Goal: Information Seeking & Learning: Check status

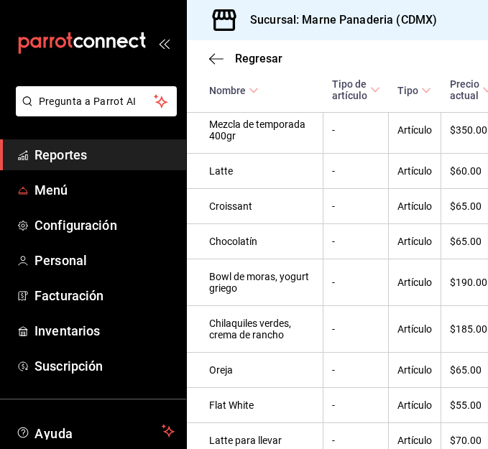
scroll to position [673, 1]
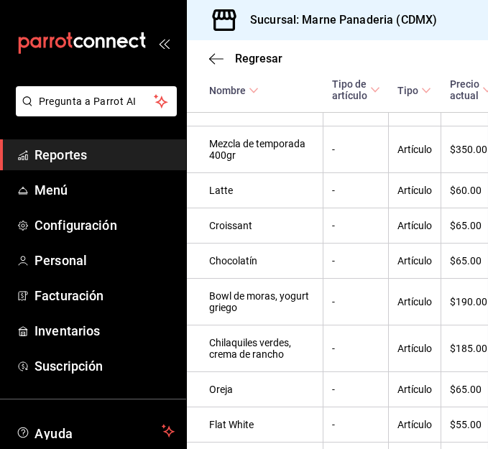
click at [70, 151] on span "Reportes" at bounding box center [104, 154] width 140 height 19
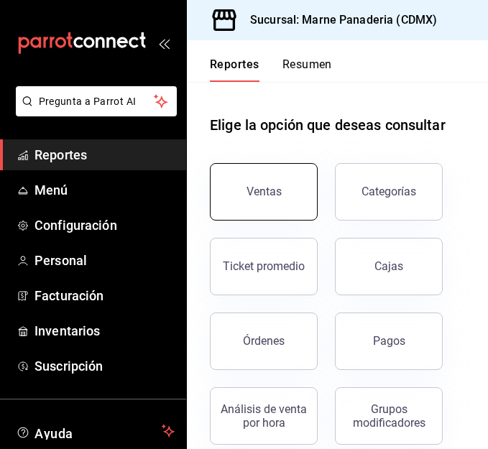
click at [259, 179] on button "Ventas" at bounding box center [264, 191] width 108 height 57
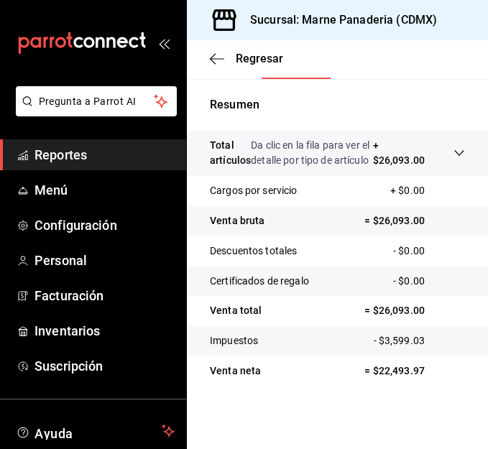
scroll to position [329, 0]
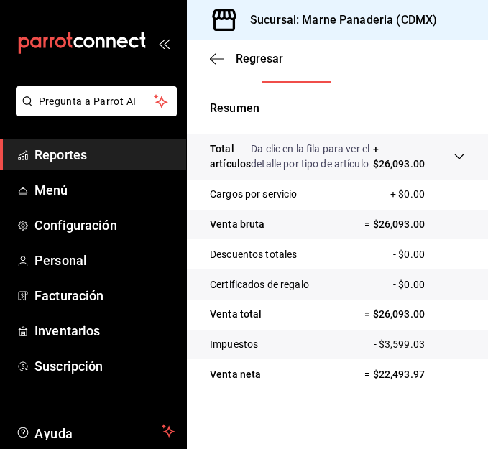
click at [375, 83] on button "Ver ventas" at bounding box center [383, 70] width 57 height 24
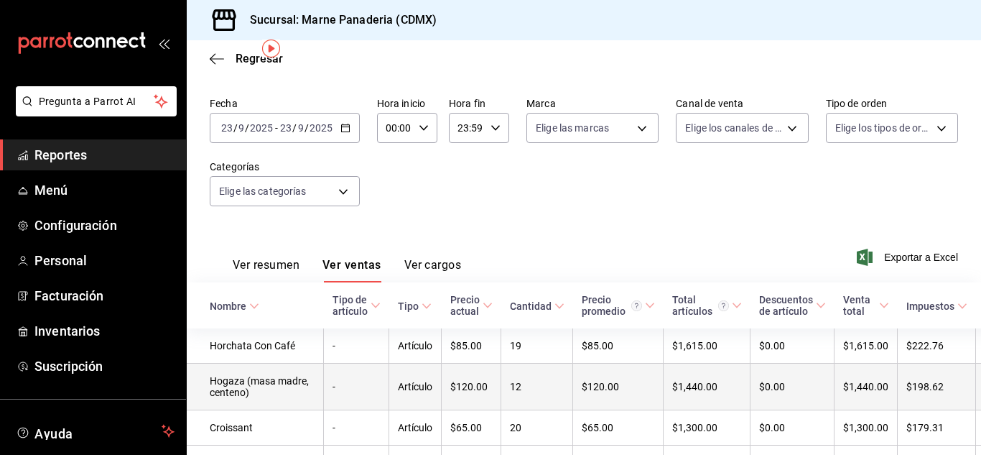
scroll to position [50, 0]
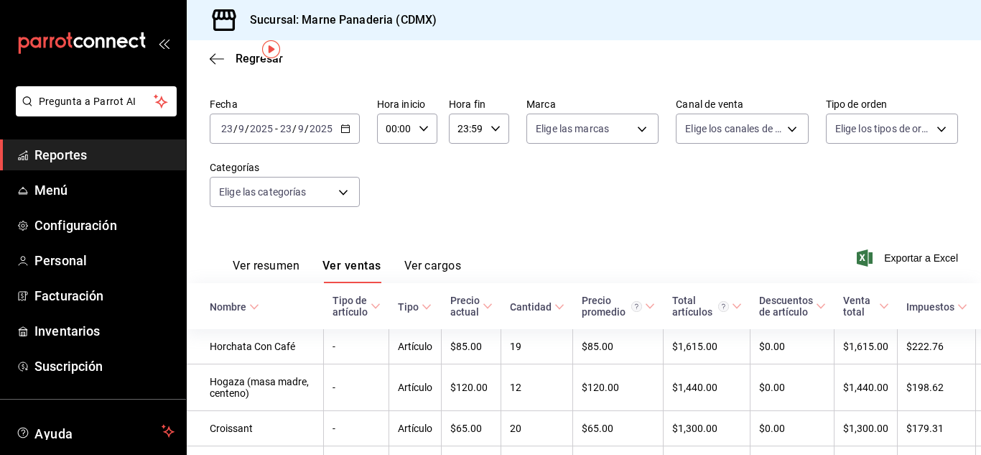
click at [487, 305] on div "Cantidad" at bounding box center [531, 306] width 42 height 11
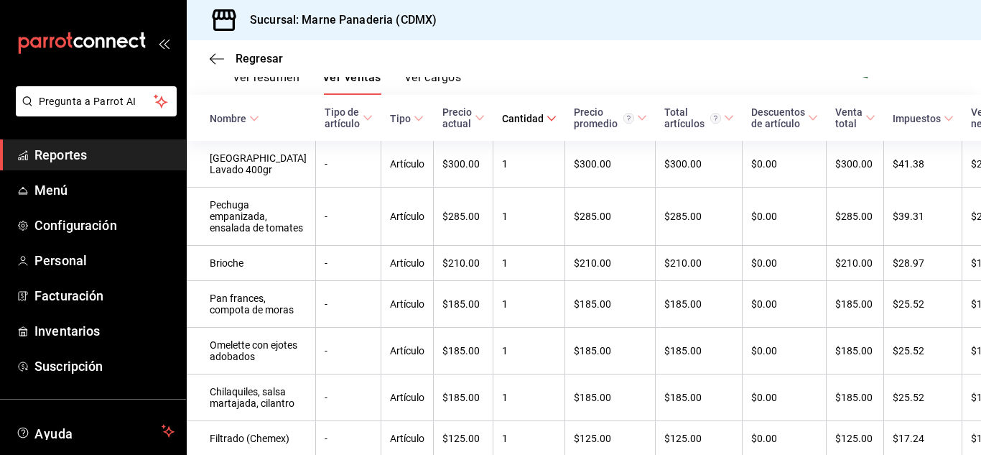
click at [487, 118] on div "Cantidad" at bounding box center [523, 118] width 42 height 11
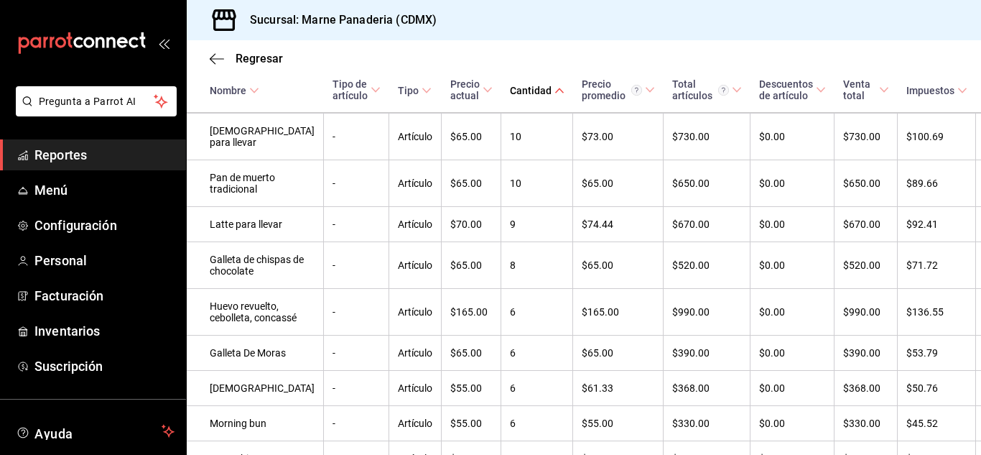
scroll to position [0, 0]
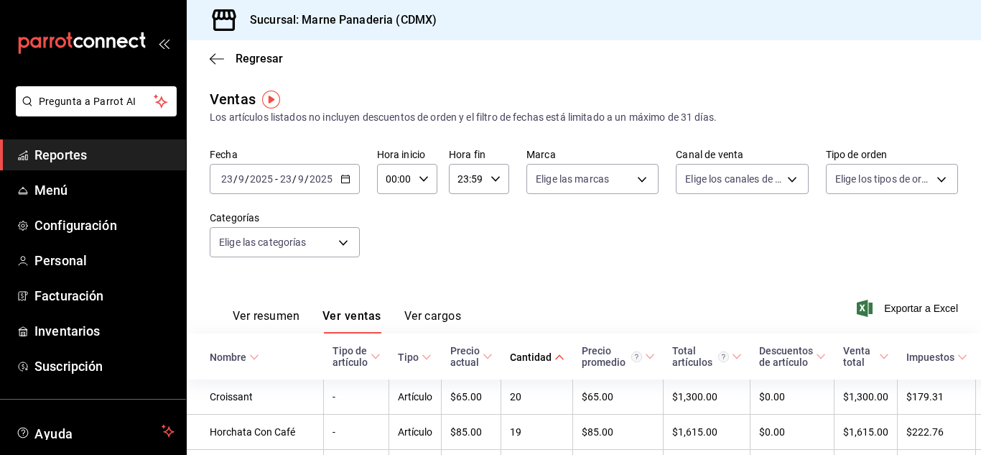
click at [341, 177] on icon "button" at bounding box center [346, 179] width 10 height 10
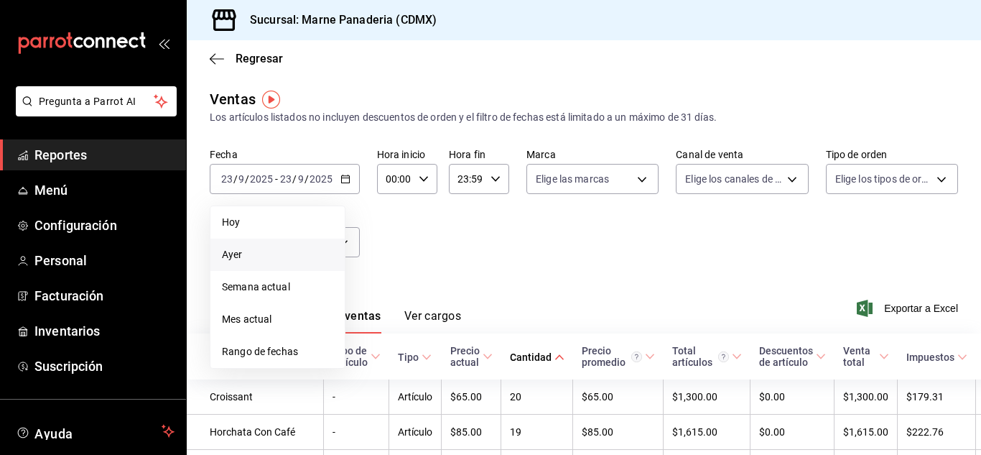
click at [302, 250] on span "Ayer" at bounding box center [277, 254] width 111 height 15
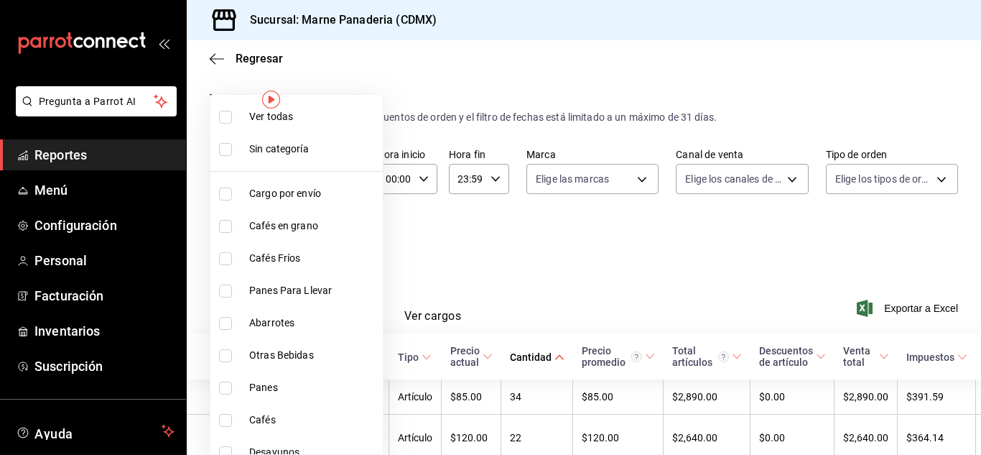
click at [339, 244] on body "Pregunta a Parrot AI Reportes Menú Configuración Personal Facturación Inventari…" at bounding box center [490, 227] width 981 height 455
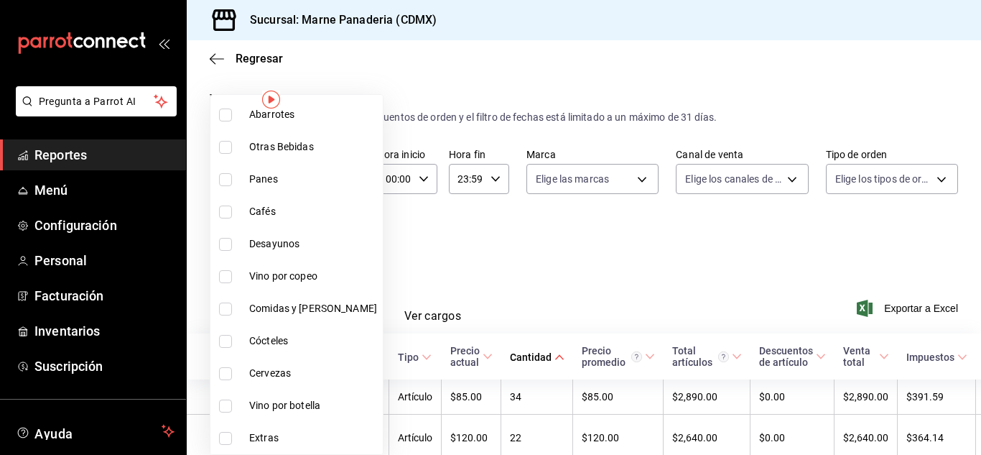
click at [262, 246] on span "Desayunos" at bounding box center [313, 243] width 128 height 15
type input "ce8d030a-cc3d-4443-b2cb-82675d69821b"
checkbox input "true"
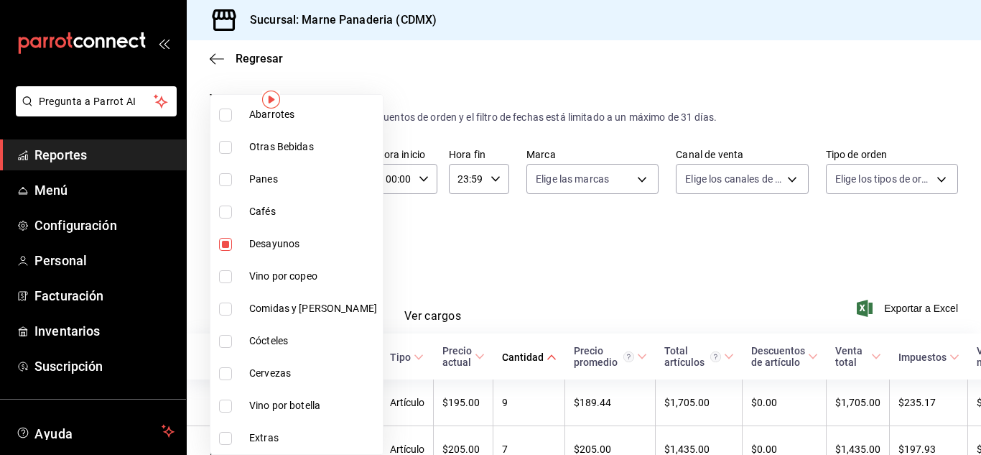
click at [402, 236] on div at bounding box center [490, 227] width 981 height 455
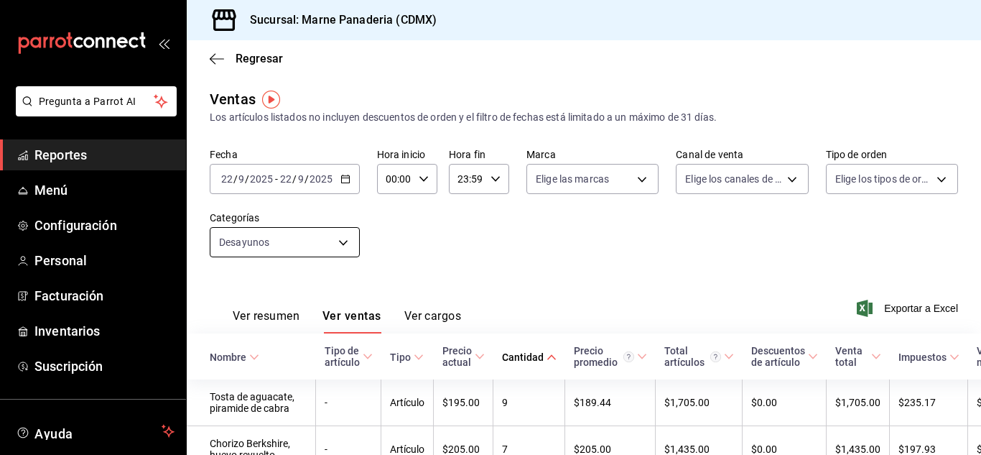
click at [346, 246] on body "Pregunta a Parrot AI Reportes Menú Configuración Personal Facturación Inventari…" at bounding box center [490, 227] width 981 height 455
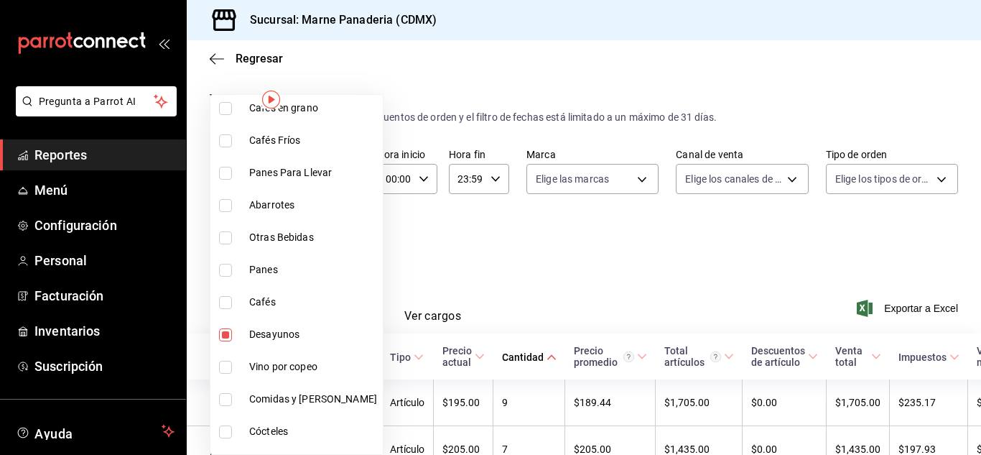
scroll to position [119, 0]
click at [279, 336] on span "Desayunos" at bounding box center [313, 332] width 128 height 15
checkbox input "false"
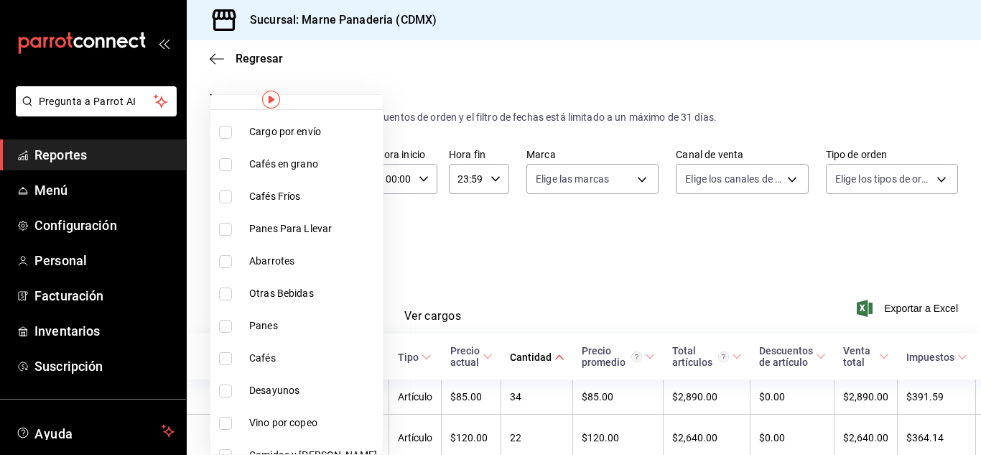
scroll to position [208, 0]
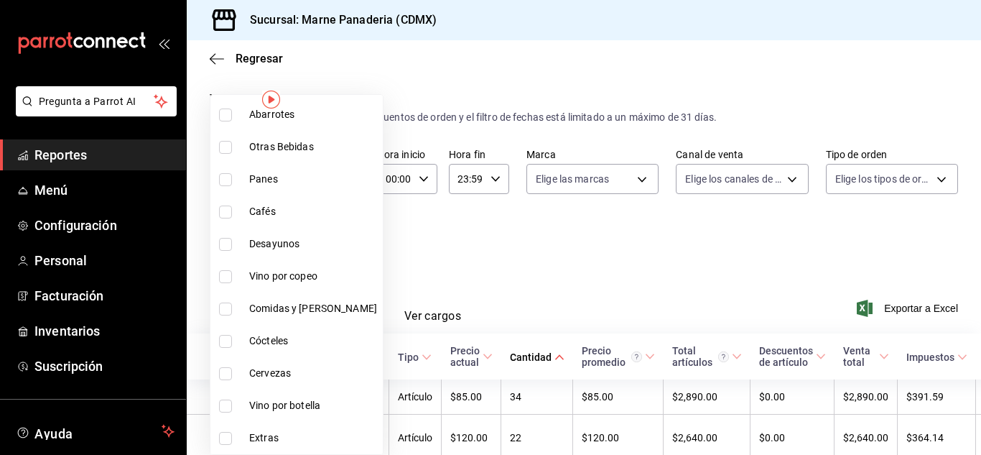
click at [256, 300] on li "Comidas y [PERSON_NAME]" at bounding box center [296, 308] width 172 height 32
type input "d3ef6fe0-a204-4bf0-b76c-5030506ab7ed"
checkbox input "true"
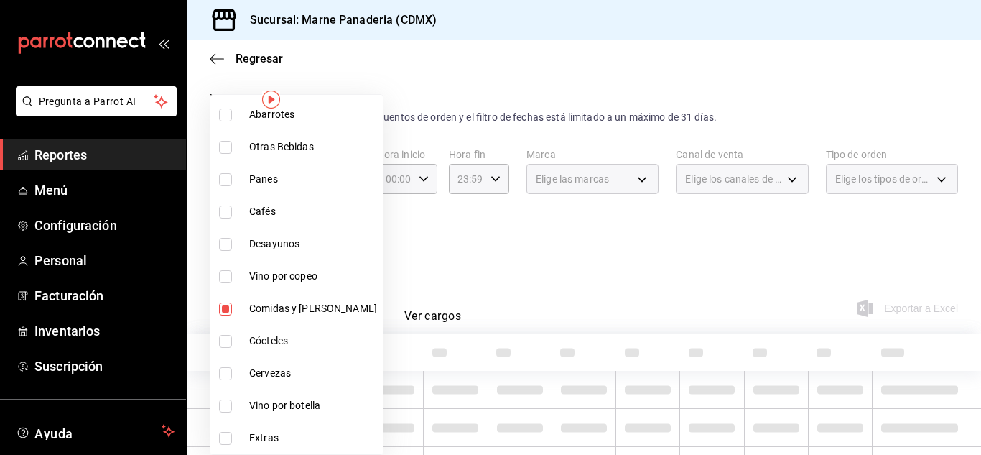
click at [487, 237] on div at bounding box center [490, 227] width 981 height 455
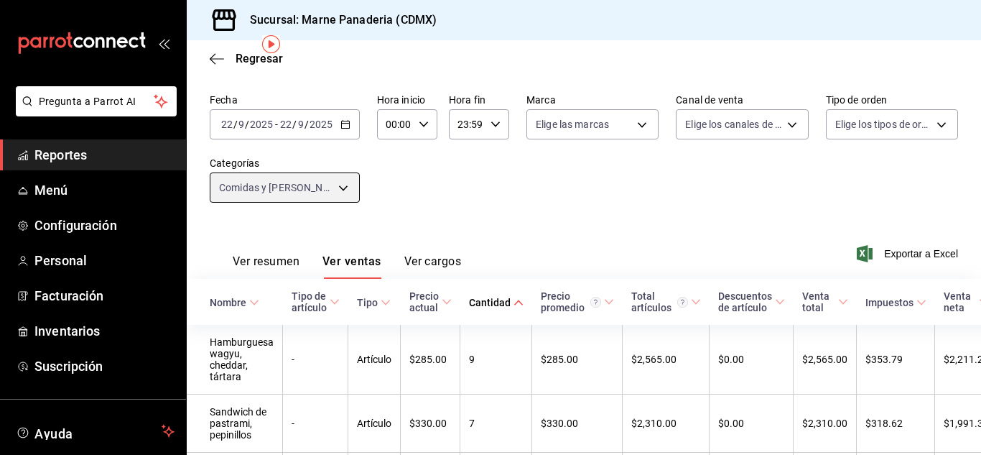
scroll to position [55, 0]
